Goal: Find specific page/section: Find specific page/section

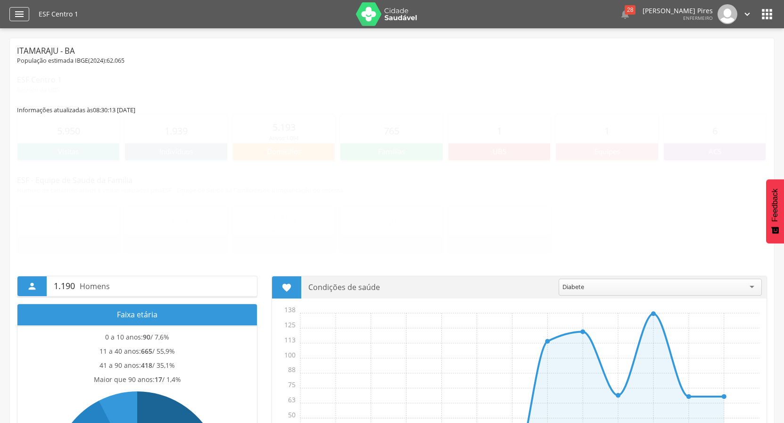
click at [16, 13] on icon "" at bounding box center [19, 13] width 11 height 11
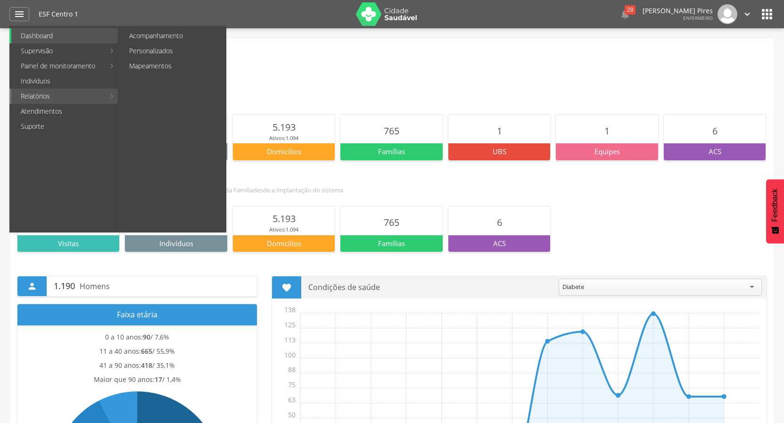
click at [42, 96] on link "Relatórios" at bounding box center [57, 96] width 93 height 15
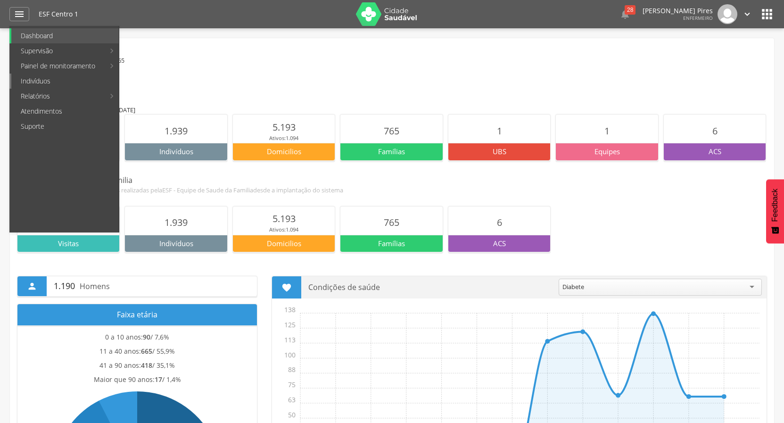
click at [41, 80] on link "Indivíduos" at bounding box center [64, 81] width 107 height 15
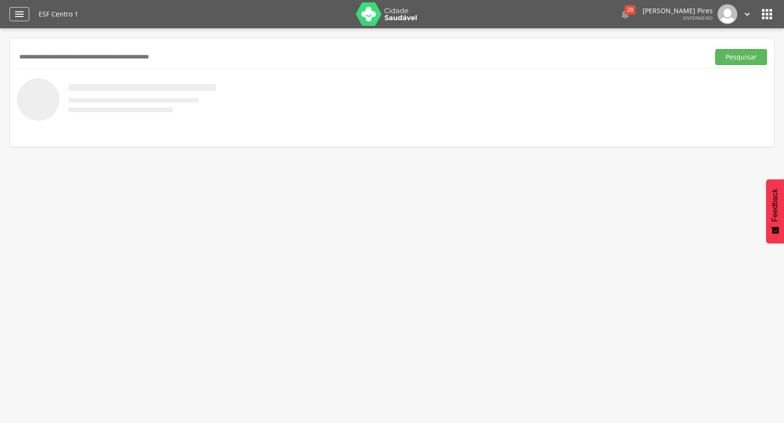
click at [21, 13] on icon "" at bounding box center [19, 13] width 11 height 11
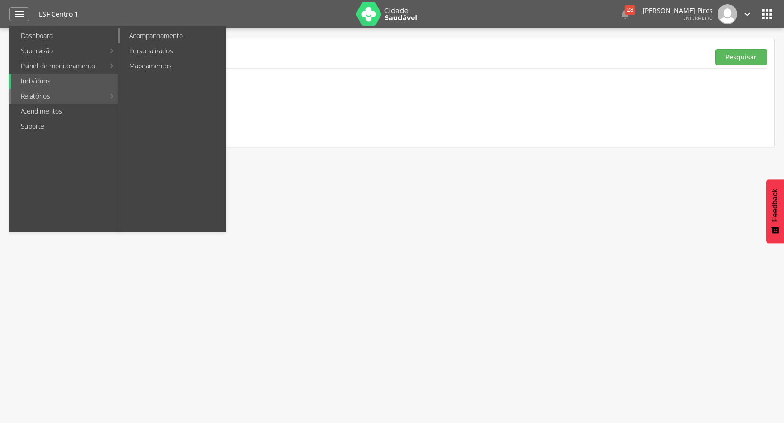
click at [156, 34] on link "Acompanhamento" at bounding box center [173, 35] width 106 height 15
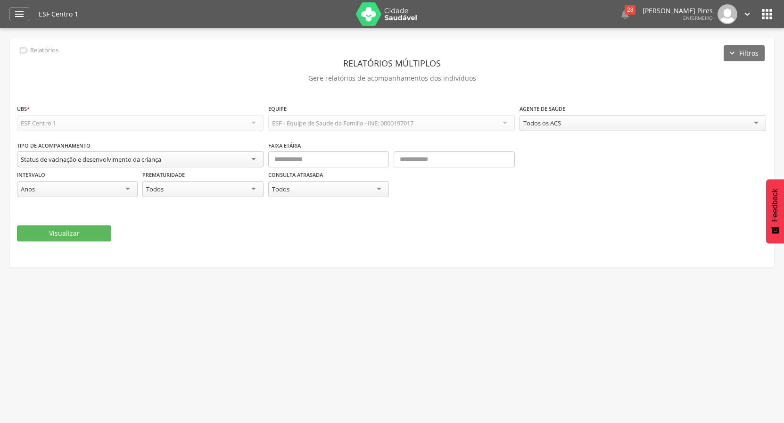
click at [253, 160] on div "Status de vacinação e desenvolvimento da criança" at bounding box center [140, 159] width 246 height 16
click at [254, 160] on div "Status de vacinação e desenvolvimento da criança" at bounding box center [140, 159] width 246 height 16
click at [18, 12] on icon "" at bounding box center [19, 13] width 11 height 11
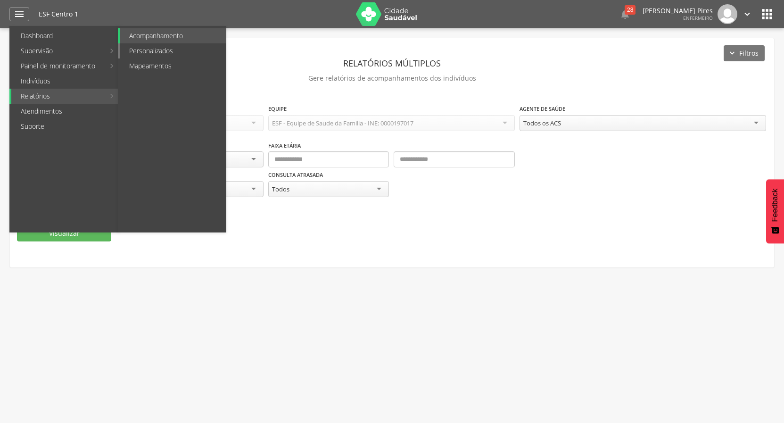
click at [160, 51] on link "Personalizados" at bounding box center [173, 50] width 106 height 15
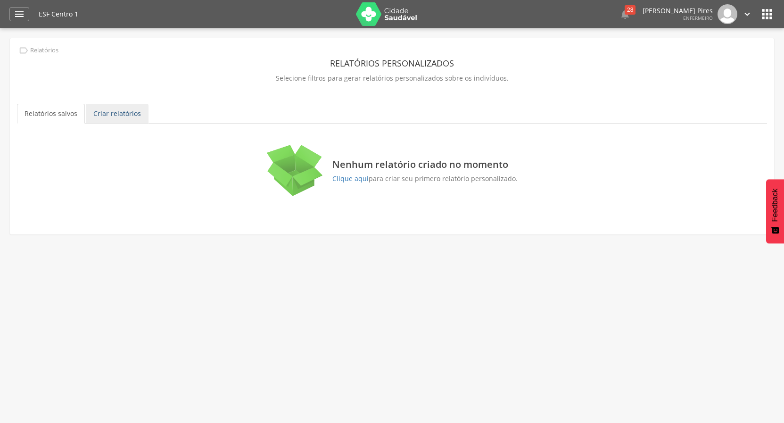
click at [111, 111] on link "Criar relatórios" at bounding box center [117, 114] width 63 height 20
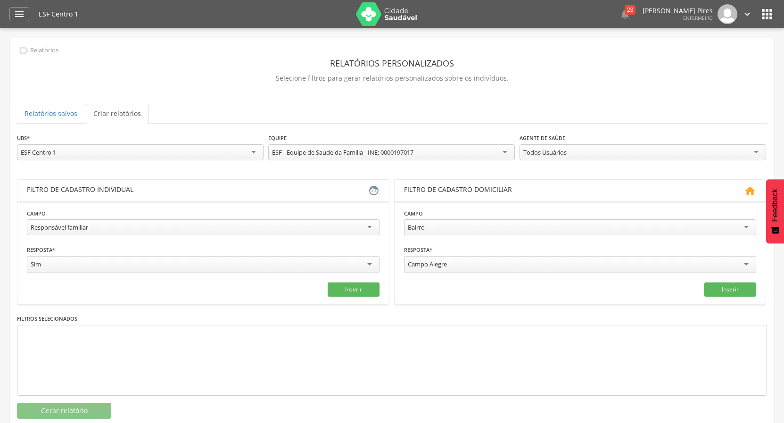
click at [754, 151] on div "Todos Usuários" at bounding box center [642, 152] width 246 height 16
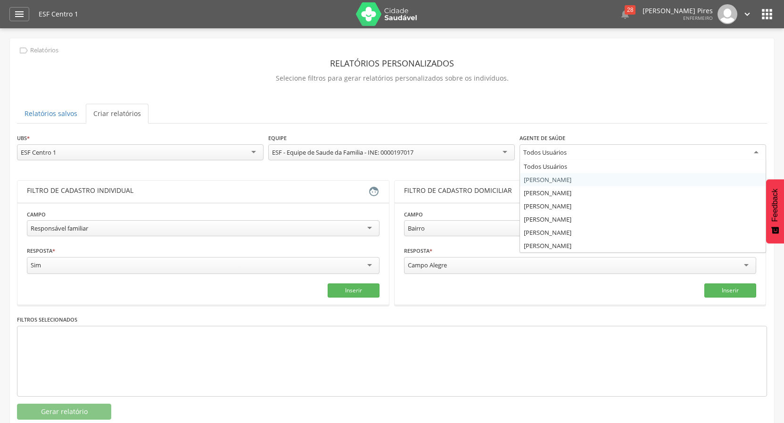
click at [579, 181] on div "**********" at bounding box center [392, 276] width 750 height 287
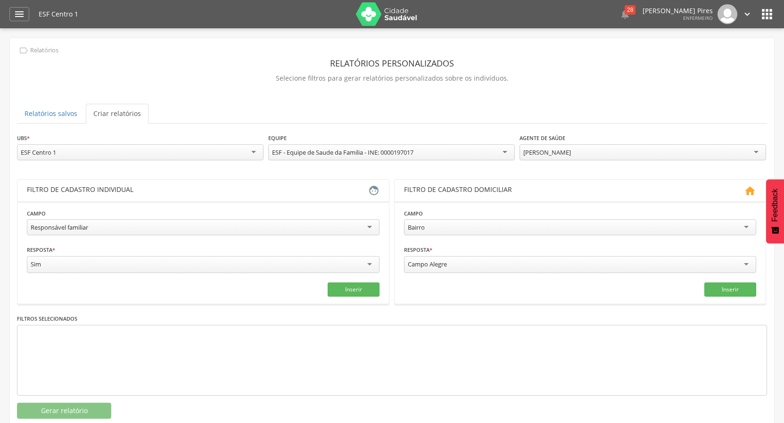
click at [752, 262] on div "Campo Alegre" at bounding box center [580, 264] width 352 height 17
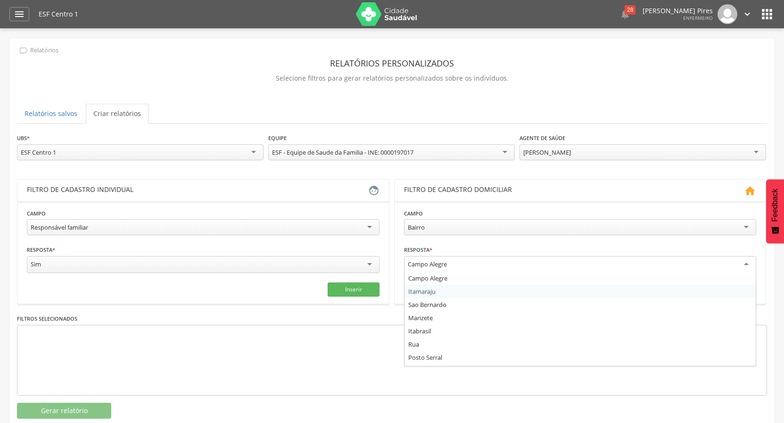
click at [270, 343] on div at bounding box center [392, 360] width 750 height 71
click at [746, 264] on div "Campo Alegre" at bounding box center [580, 264] width 352 height 17
click at [414, 288] on fieldset "**********" at bounding box center [580, 252] width 352 height 88
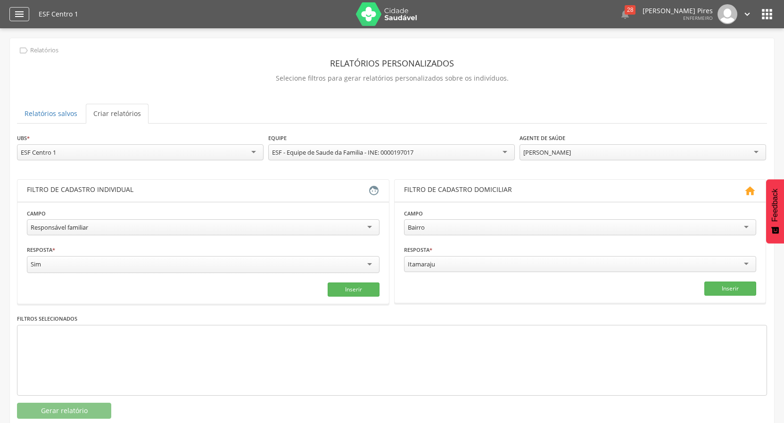
click at [16, 14] on icon "" at bounding box center [19, 13] width 11 height 11
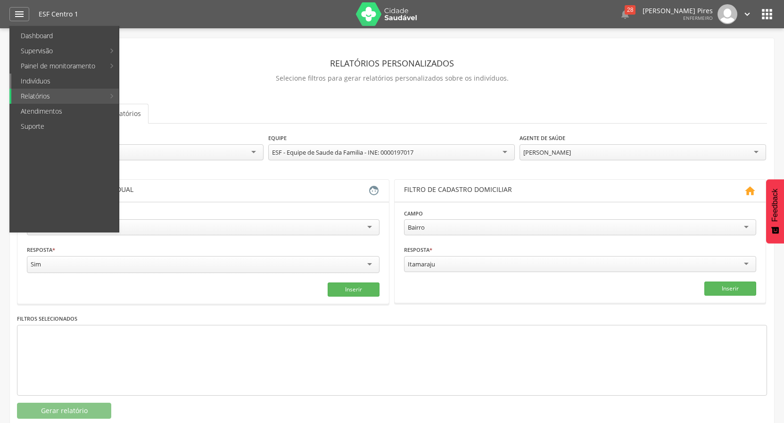
click at [34, 80] on link "Indivíduos" at bounding box center [64, 81] width 107 height 15
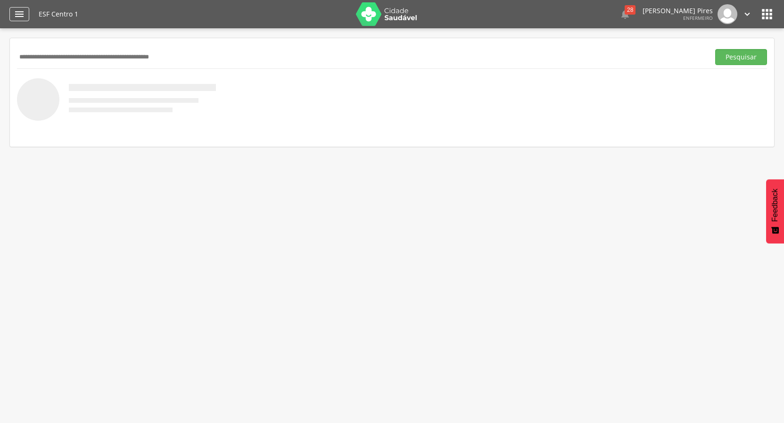
click at [16, 10] on icon "" at bounding box center [19, 13] width 11 height 11
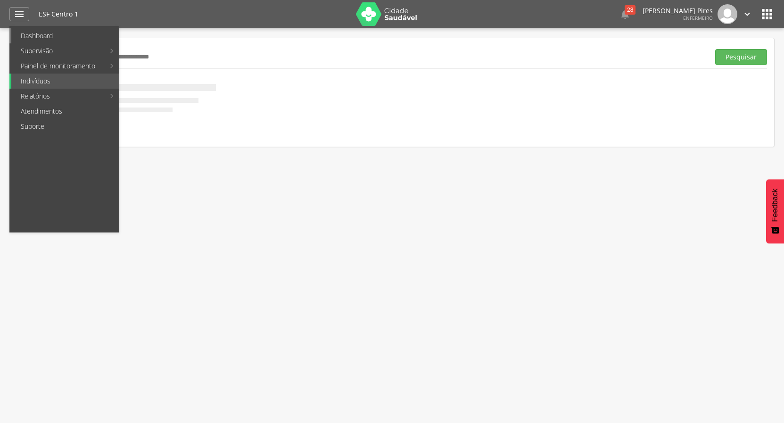
click at [47, 37] on link "Dashboard" at bounding box center [64, 35] width 107 height 15
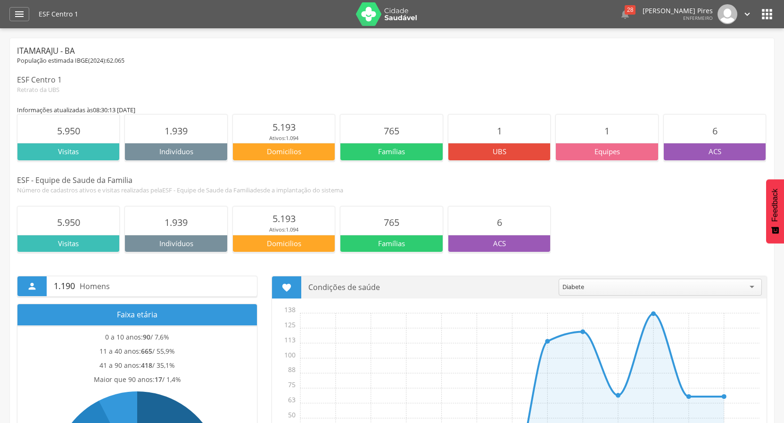
click at [768, 11] on icon "" at bounding box center [766, 14] width 15 height 15
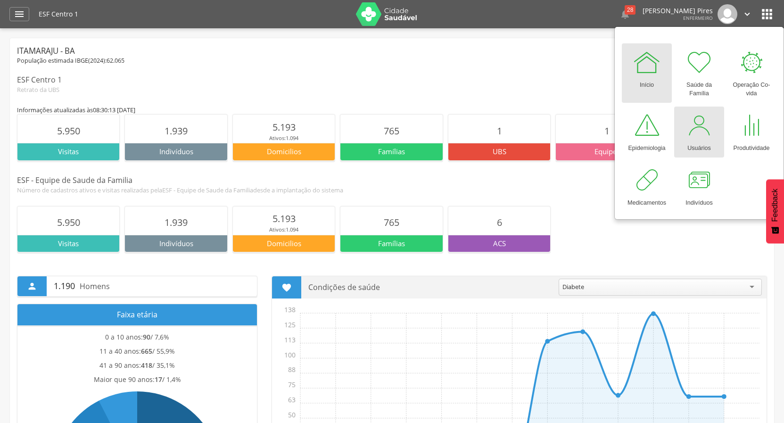
click at [697, 131] on div at bounding box center [699, 125] width 28 height 28
